Goal: Entertainment & Leisure: Consume media (video, audio)

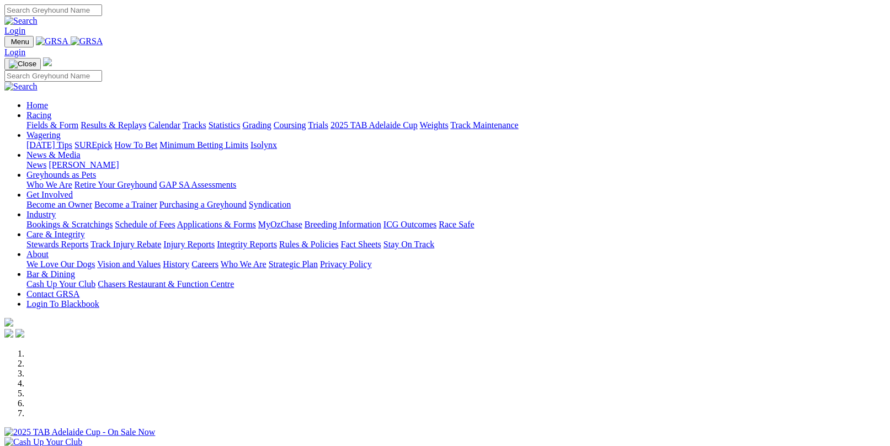
click at [138, 120] on link "Results & Replays" at bounding box center [114, 124] width 66 height 9
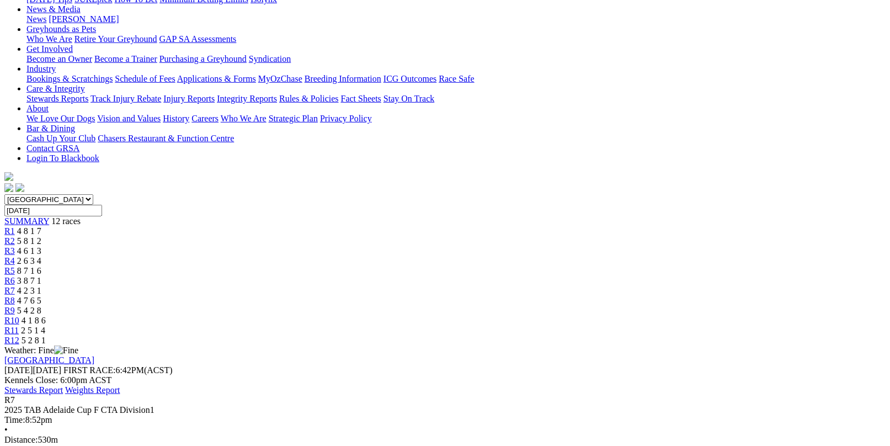
scroll to position [221, 0]
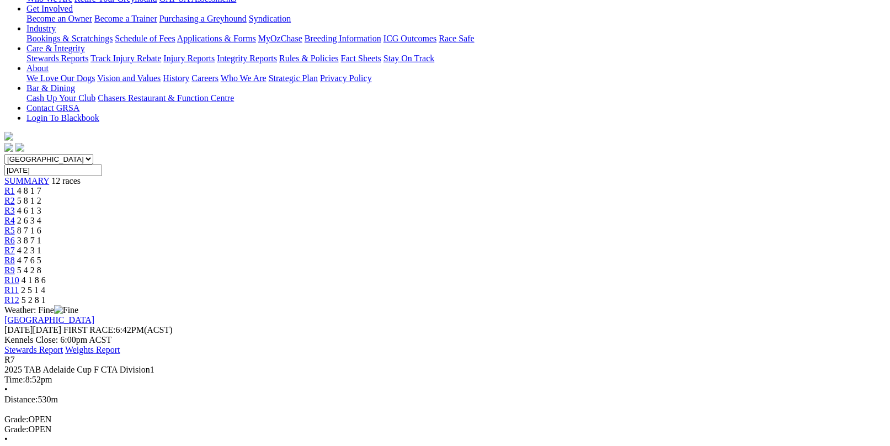
scroll to position [166, 0]
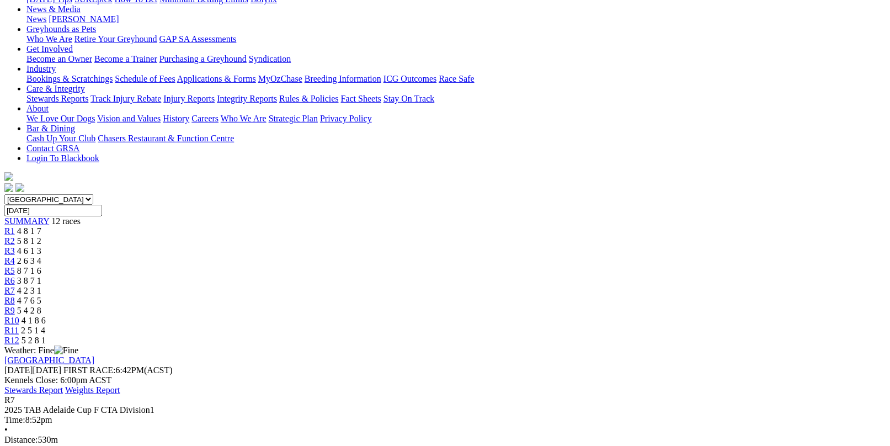
click at [209, 226] on div "R1 4 8 1 7" at bounding box center [444, 231] width 881 height 10
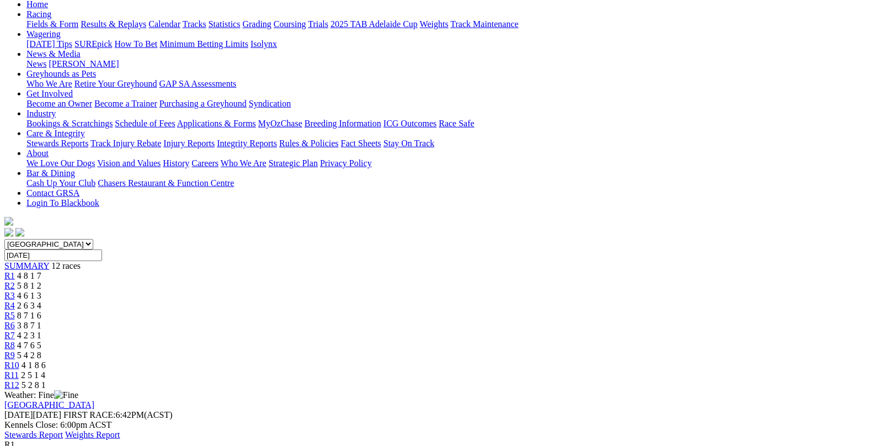
scroll to position [221, 0]
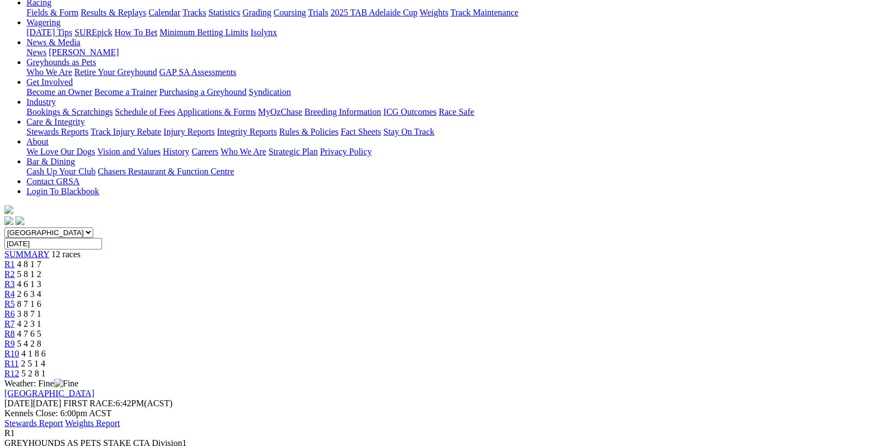
scroll to position [110, 0]
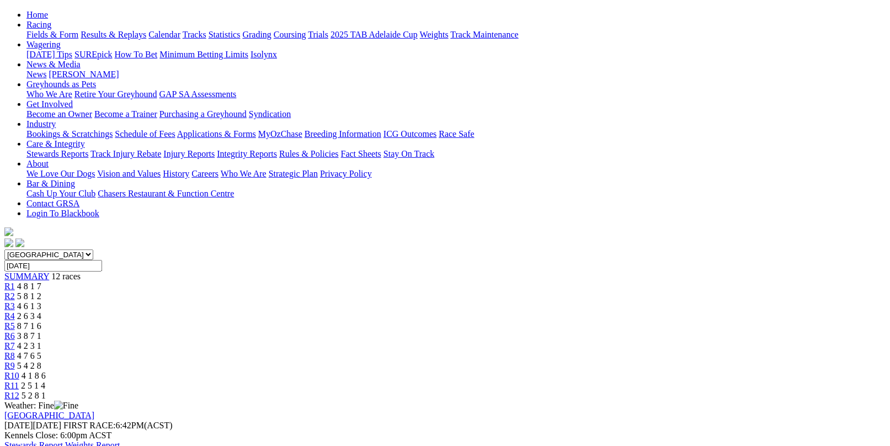
click at [15, 291] on link "R2" at bounding box center [9, 295] width 10 height 9
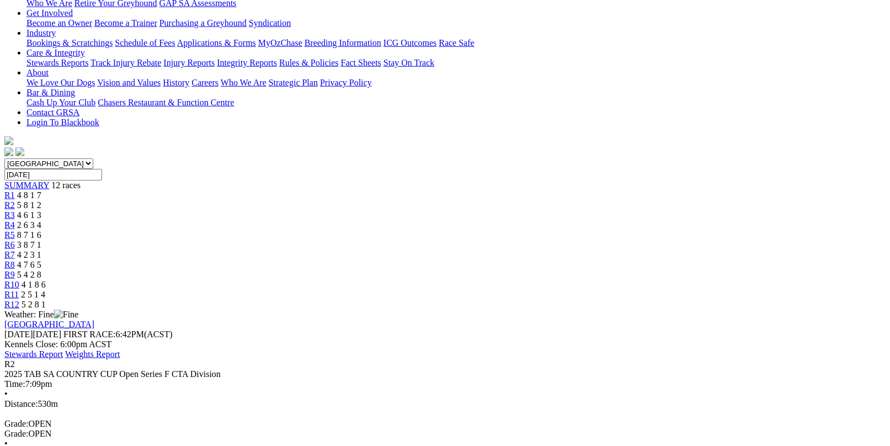
scroll to position [221, 0]
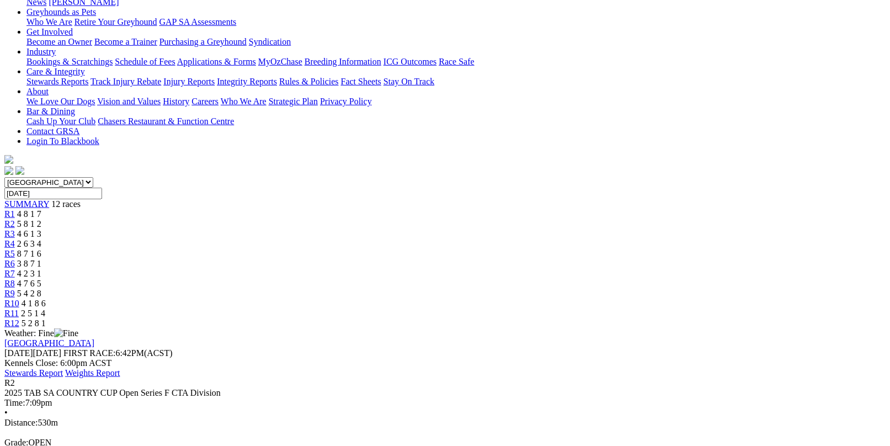
scroll to position [166, 0]
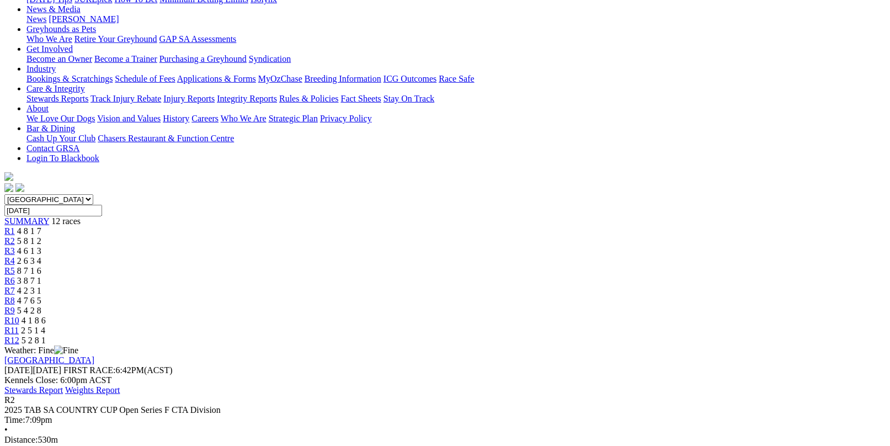
click at [15, 246] on link "R3" at bounding box center [9, 250] width 10 height 9
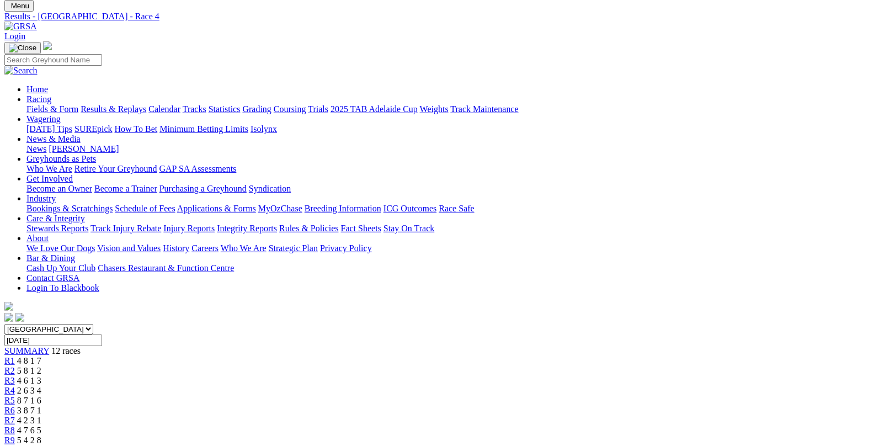
scroll to position [55, 0]
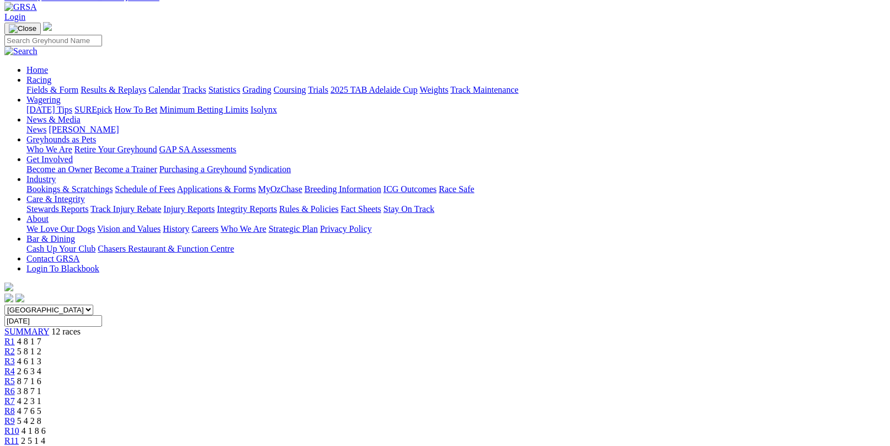
click at [15, 376] on span "R5" at bounding box center [9, 380] width 10 height 9
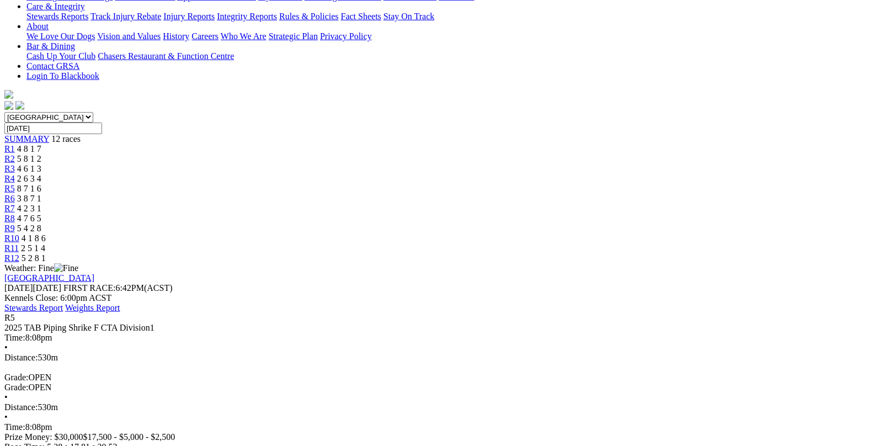
scroll to position [276, 0]
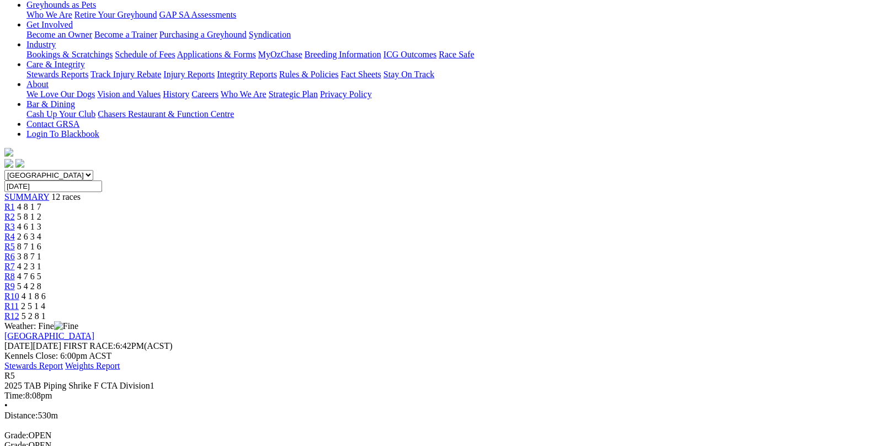
scroll to position [166, 0]
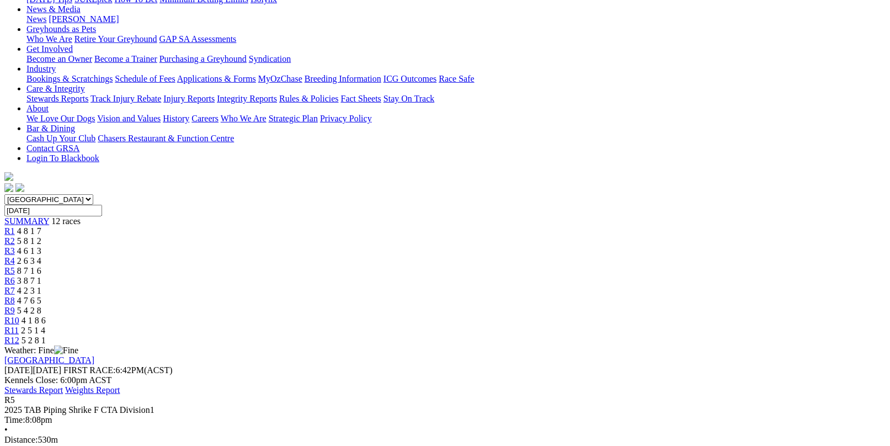
click at [454, 276] on div "R6 3 8 7 1" at bounding box center [444, 281] width 881 height 10
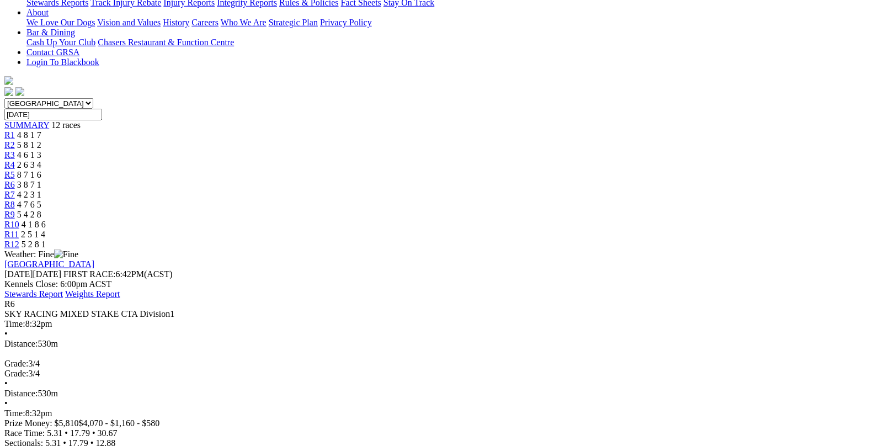
scroll to position [276, 0]
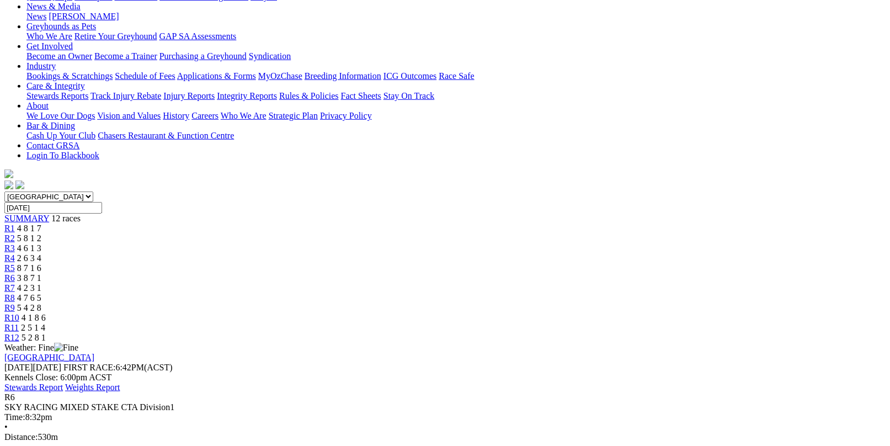
scroll to position [166, 0]
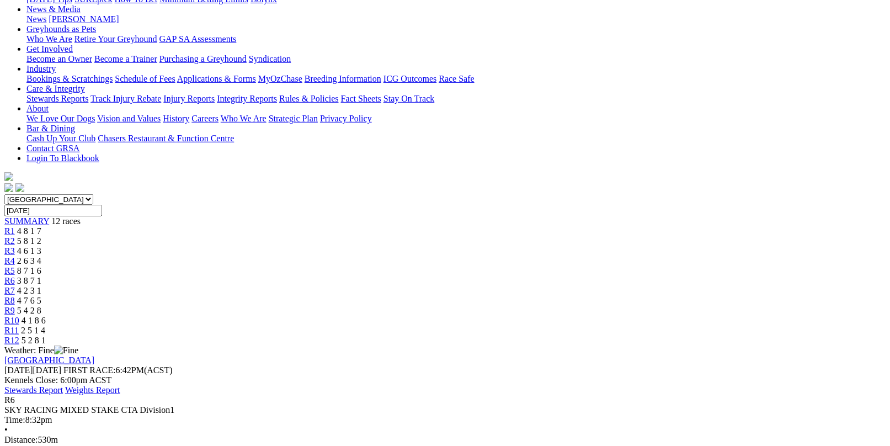
click at [509, 286] on div "R7 4 2 3 1" at bounding box center [444, 291] width 881 height 10
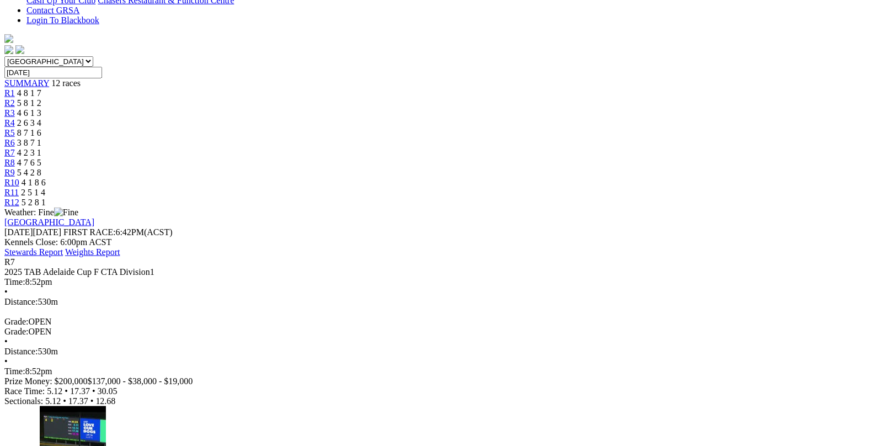
scroll to position [331, 0]
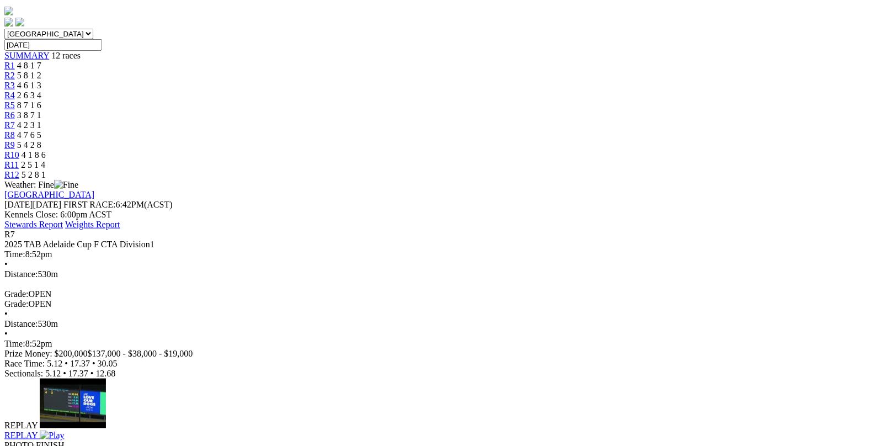
click at [389, 430] on div "REPLAY" at bounding box center [444, 435] width 881 height 10
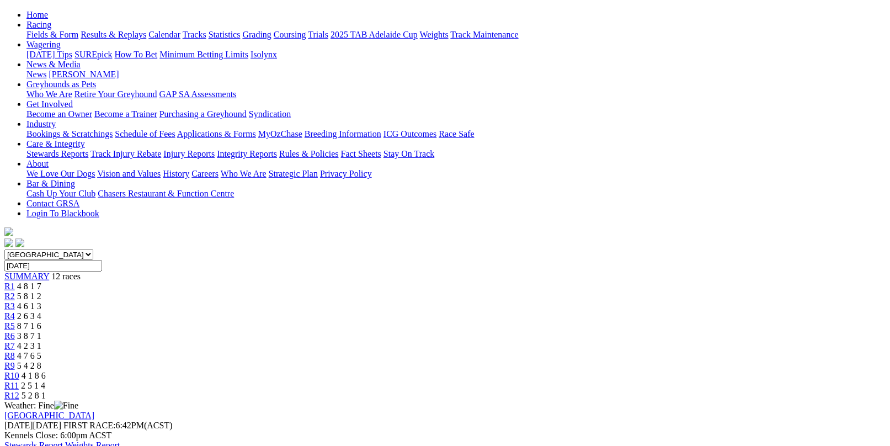
scroll to position [110, 0]
click at [41, 351] on span "4 7 6 5" at bounding box center [29, 355] width 24 height 9
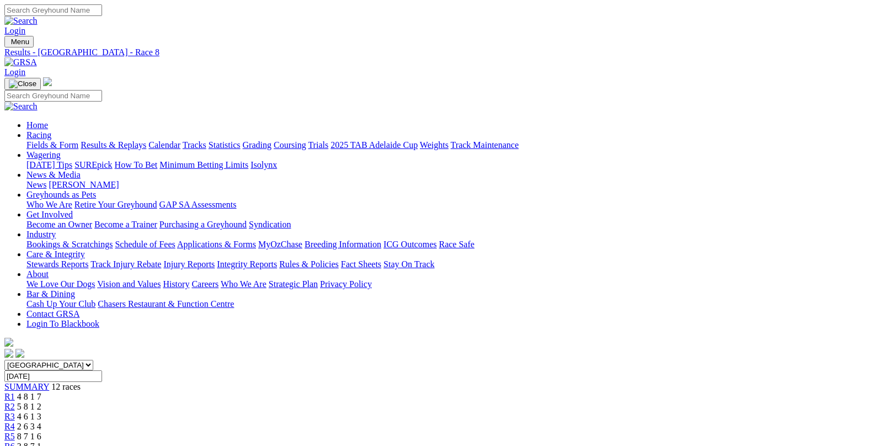
scroll to position [259, 0]
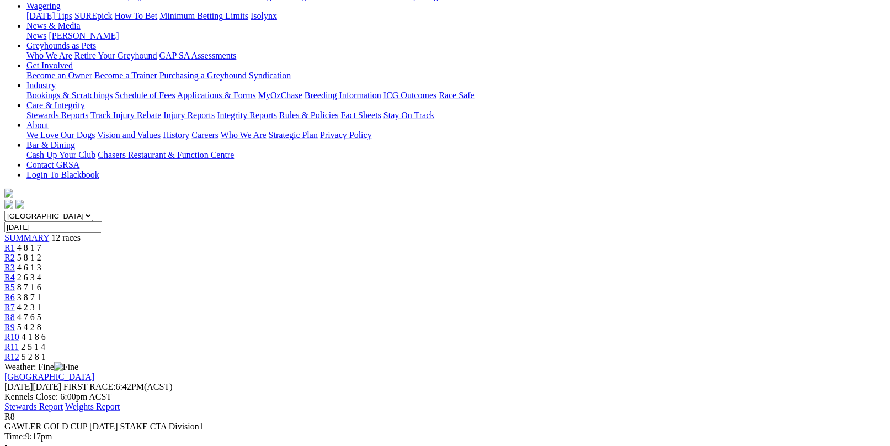
click at [602, 322] on div "R9 5 4 2 8" at bounding box center [444, 327] width 881 height 10
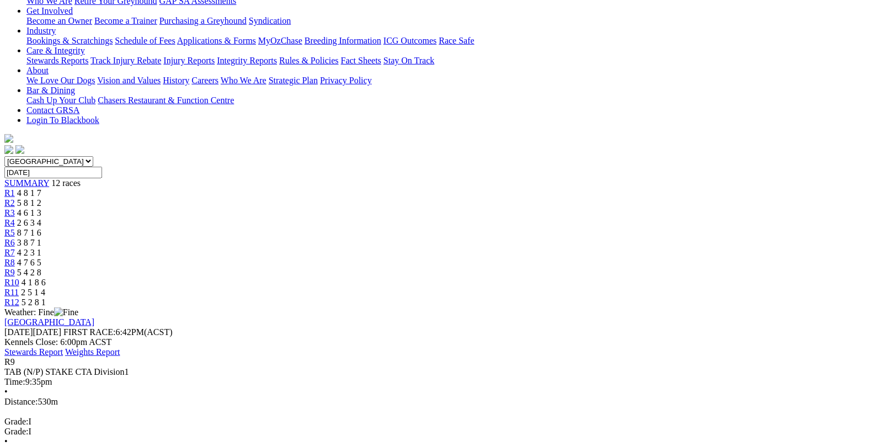
scroll to position [221, 0]
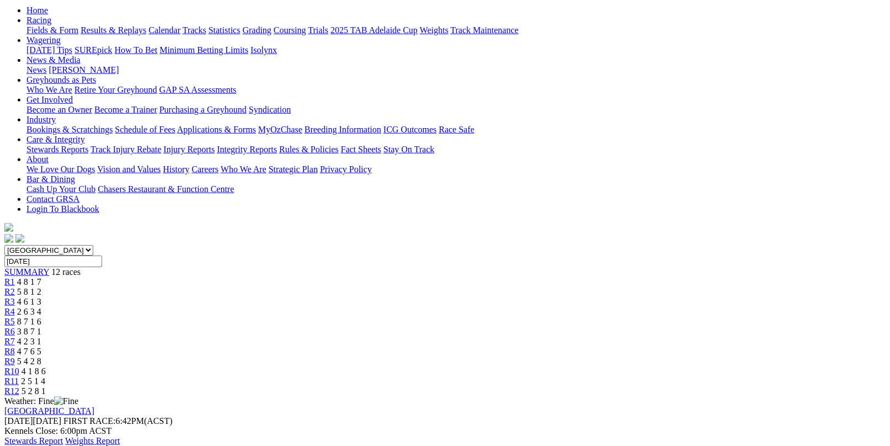
scroll to position [110, 0]
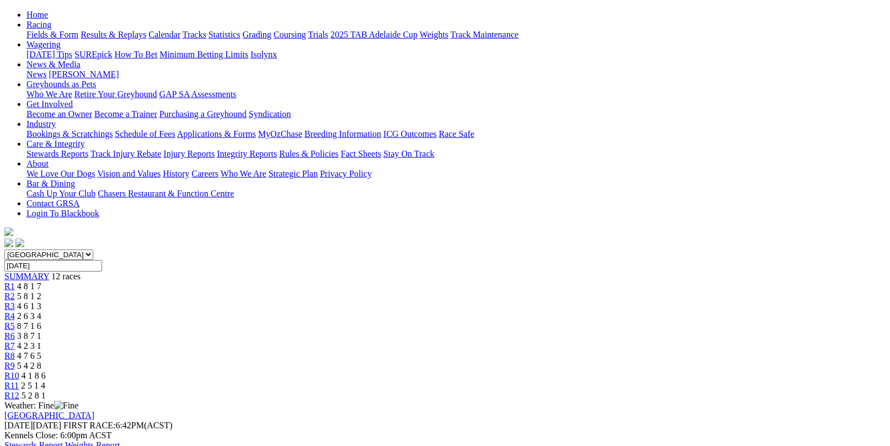
click at [45, 381] on span "2 5 1 4" at bounding box center [33, 385] width 24 height 9
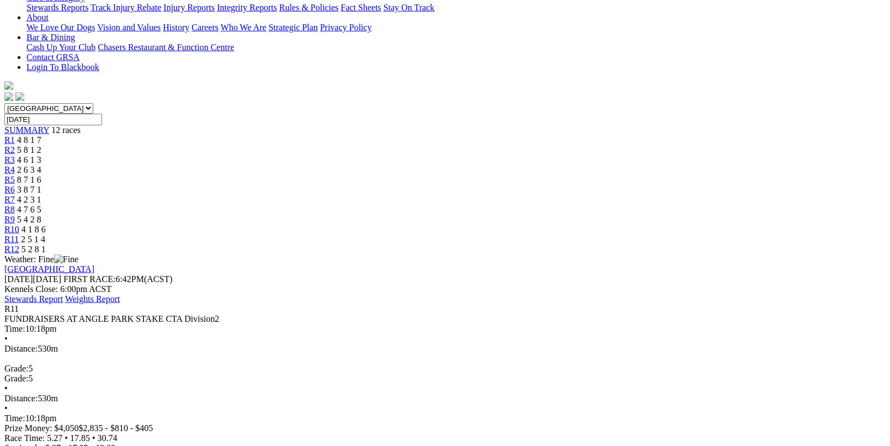
scroll to position [276, 0]
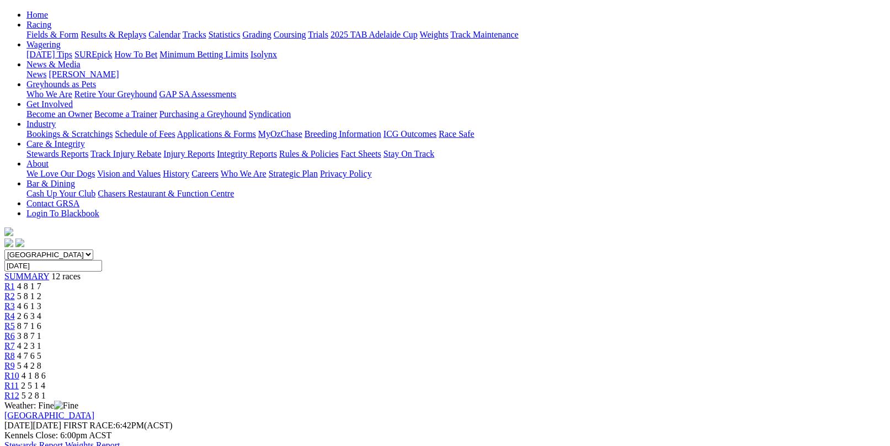
scroll to position [110, 0]
click at [19, 391] on span "R12" at bounding box center [11, 395] width 15 height 9
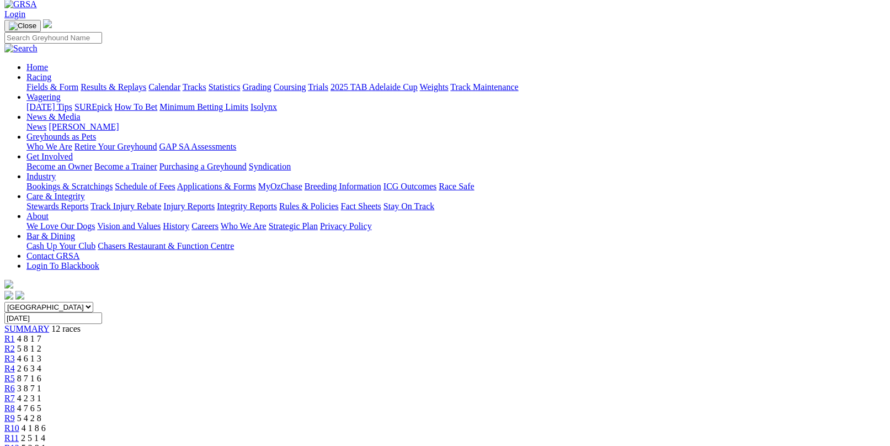
scroll to position [55, 0]
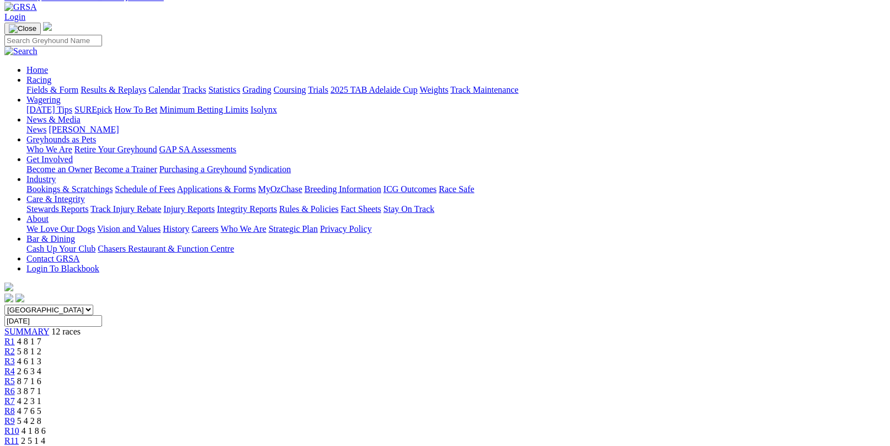
click at [15, 337] on span "R1" at bounding box center [9, 341] width 10 height 9
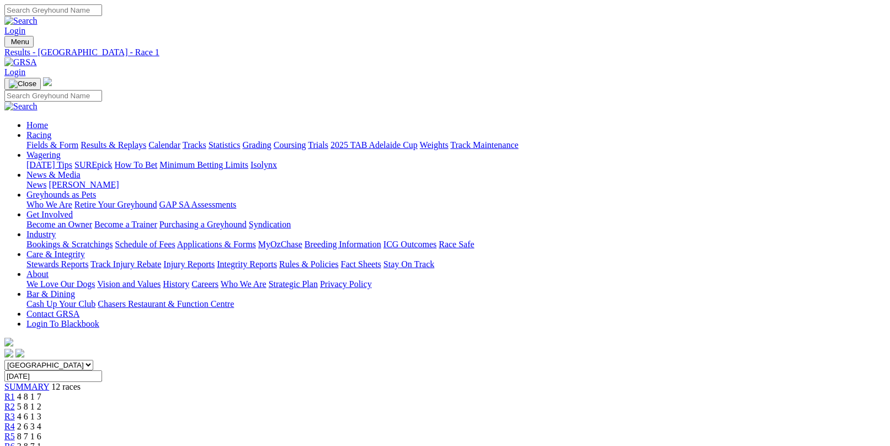
click at [48, 140] on link "Fields & Form" at bounding box center [52, 144] width 52 height 9
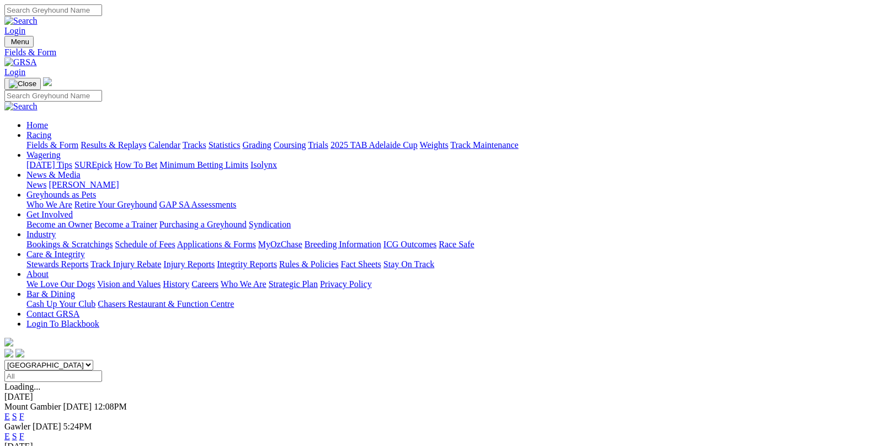
click at [24, 431] on link "F" at bounding box center [21, 435] width 5 height 9
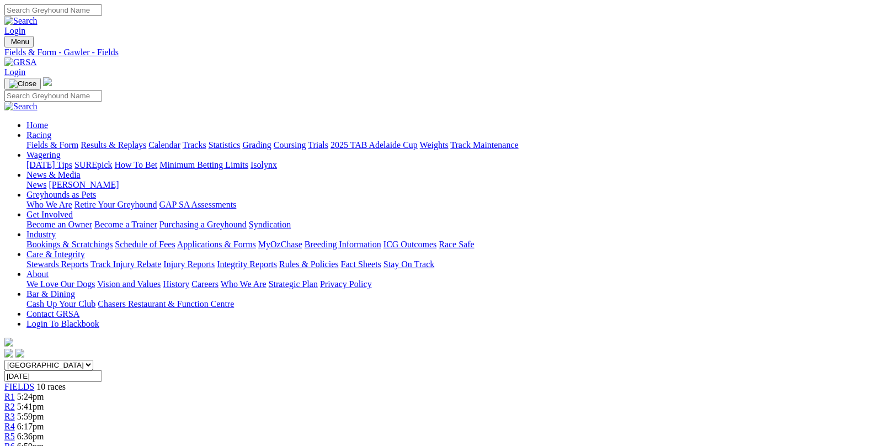
click at [52, 140] on link "Fields & Form" at bounding box center [52, 144] width 52 height 9
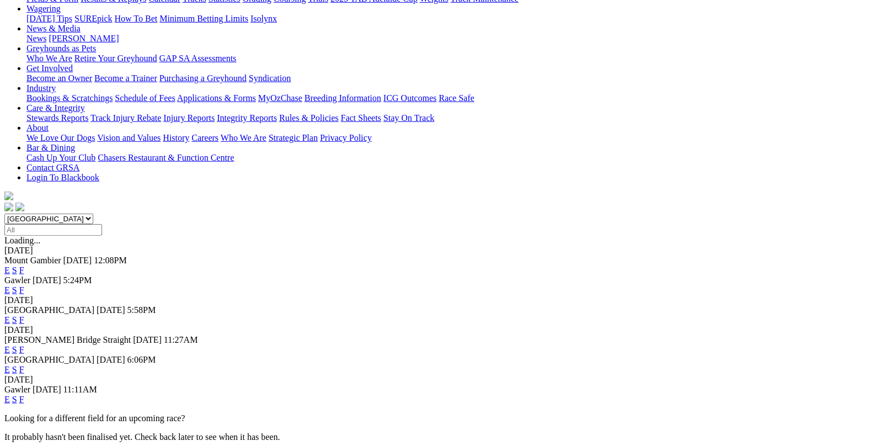
scroll to position [166, 0]
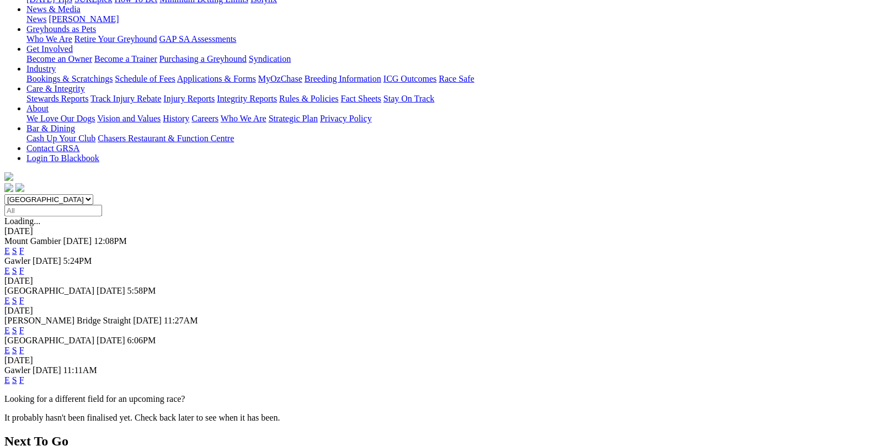
click at [24, 296] on link "F" at bounding box center [21, 300] width 5 height 9
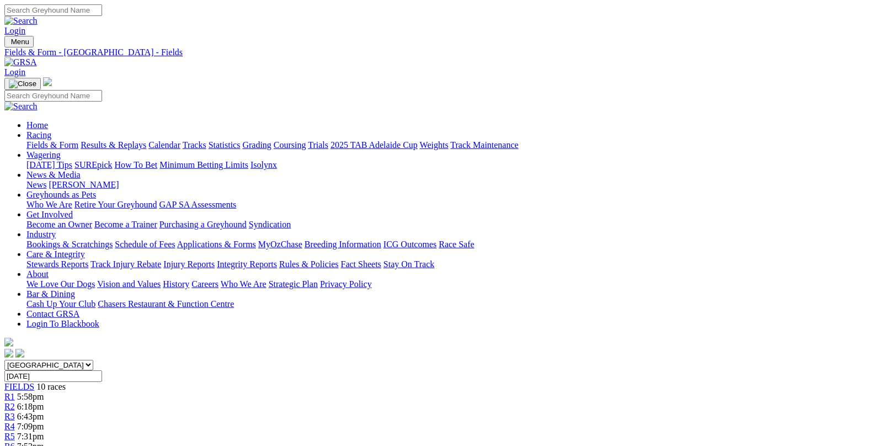
click at [143, 140] on link "Results & Replays" at bounding box center [114, 144] width 66 height 9
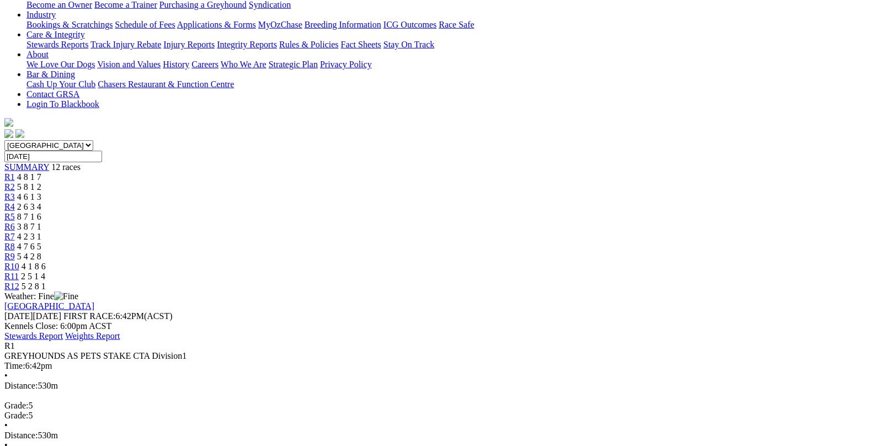
scroll to position [221, 0]
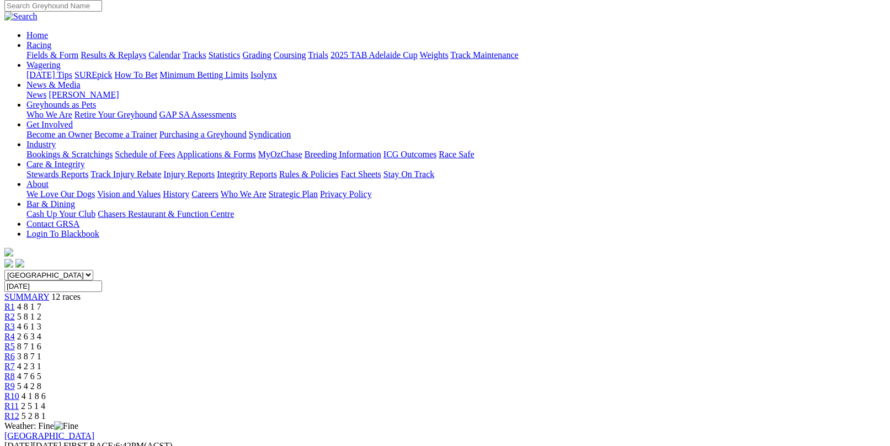
scroll to position [55, 0]
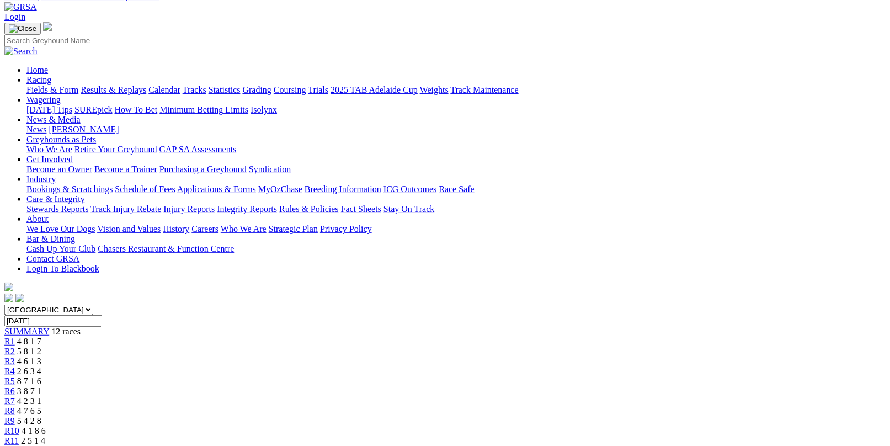
click at [15, 347] on link "R2" at bounding box center [9, 351] width 10 height 9
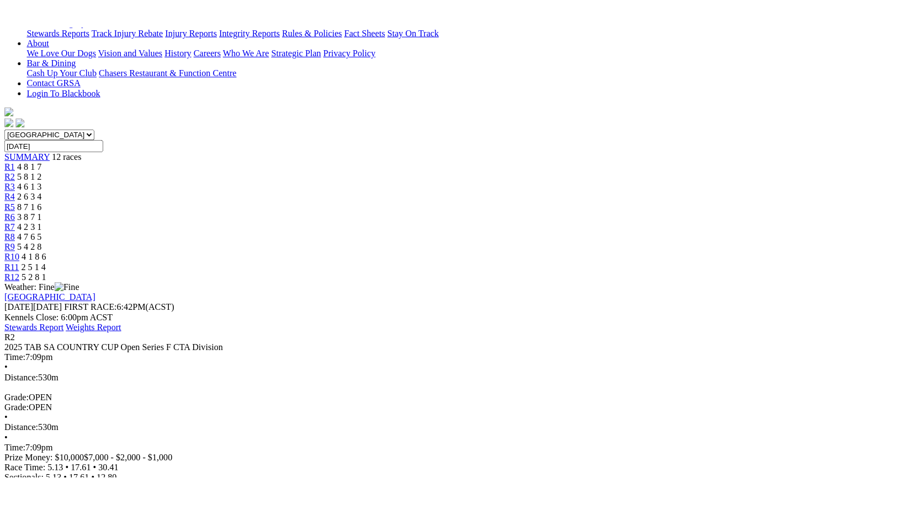
scroll to position [276, 0]
